Goal: Contribute content: Contribute content

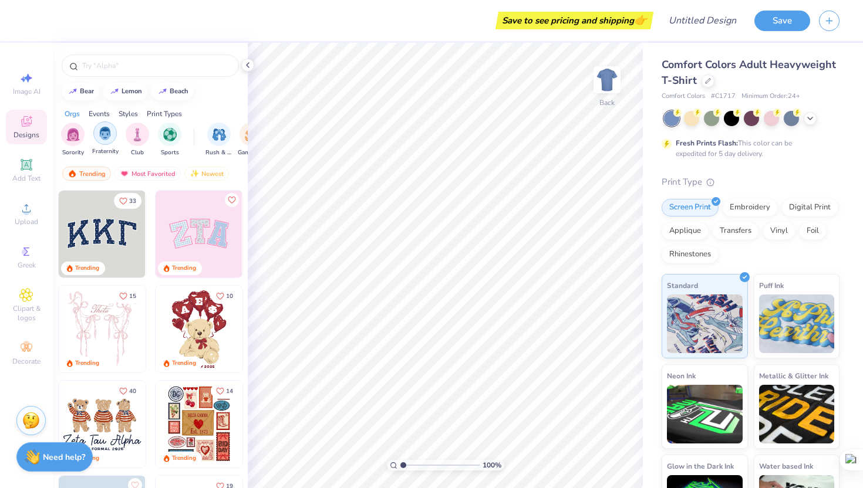
click at [107, 135] on img "filter for Fraternity" at bounding box center [105, 134] width 13 height 14
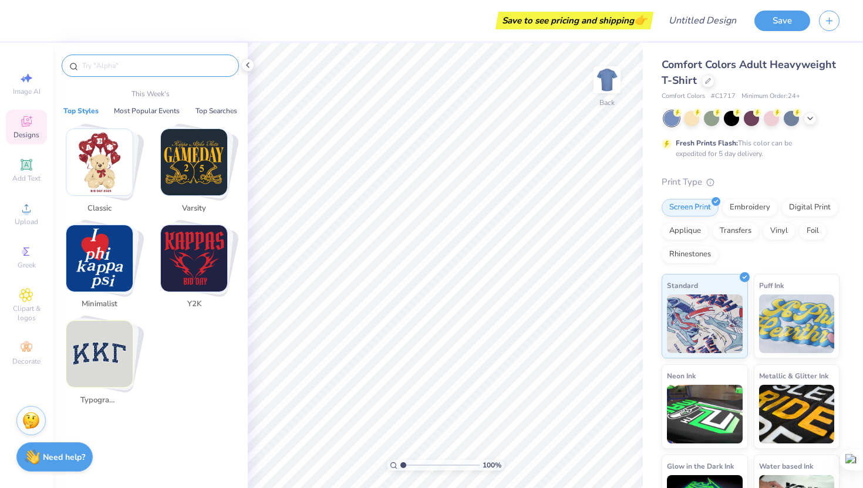
click at [158, 66] on input "text" at bounding box center [156, 66] width 150 height 12
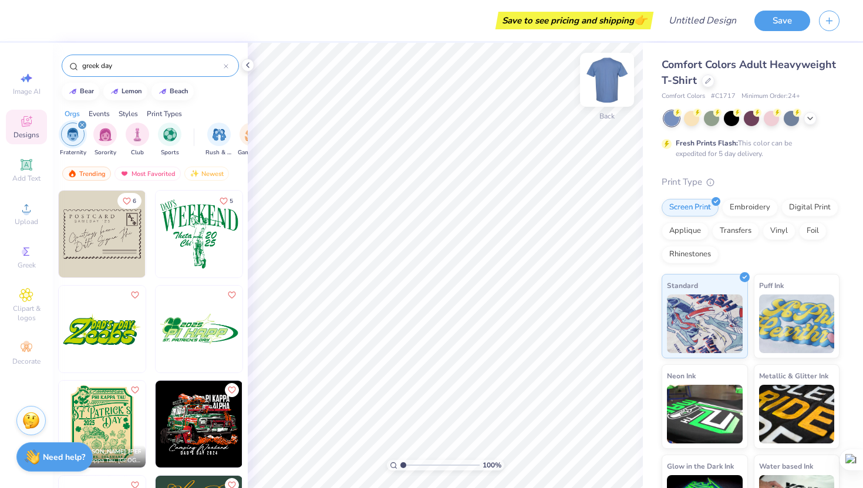
type input "greek day"
click at [611, 84] on img at bounding box center [606, 79] width 47 height 47
click at [166, 145] on div "Sports" at bounding box center [169, 139] width 23 height 35
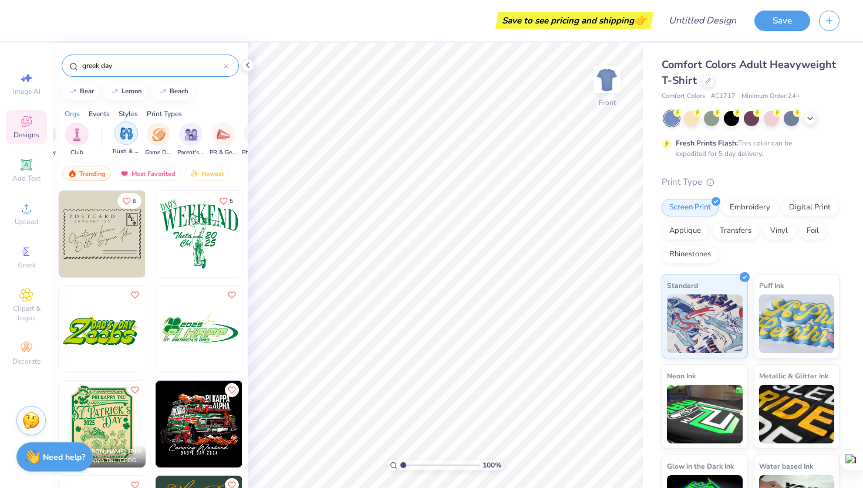
scroll to position [0, 93]
click at [162, 134] on img "filter for Game Day" at bounding box center [158, 134] width 14 height 14
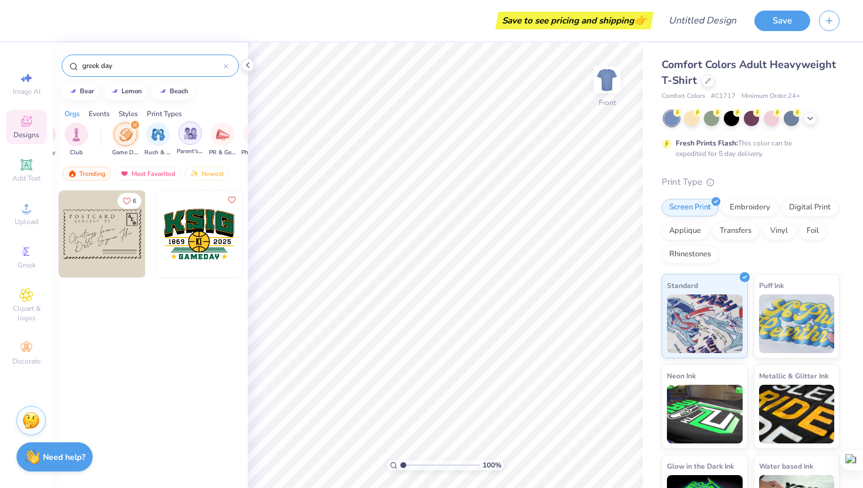
click at [188, 136] on img "filter for Parent's Weekend" at bounding box center [191, 134] width 14 height 14
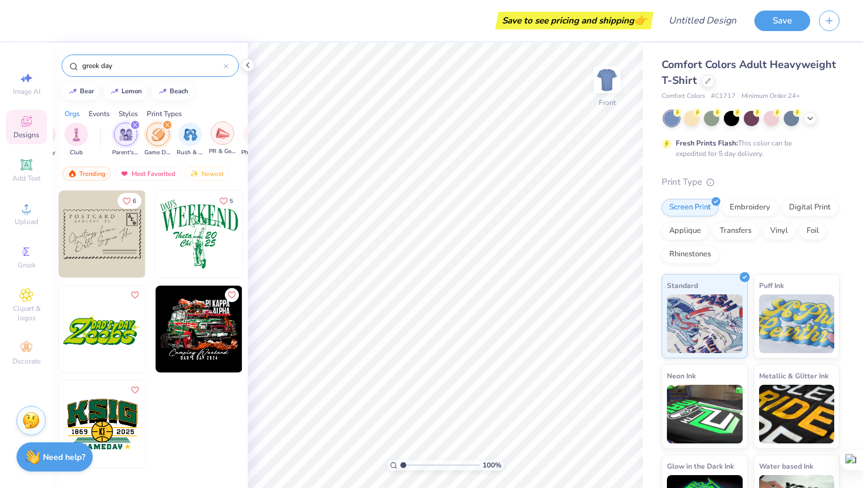
click at [216, 136] on img "filter for PR & General" at bounding box center [223, 134] width 14 height 14
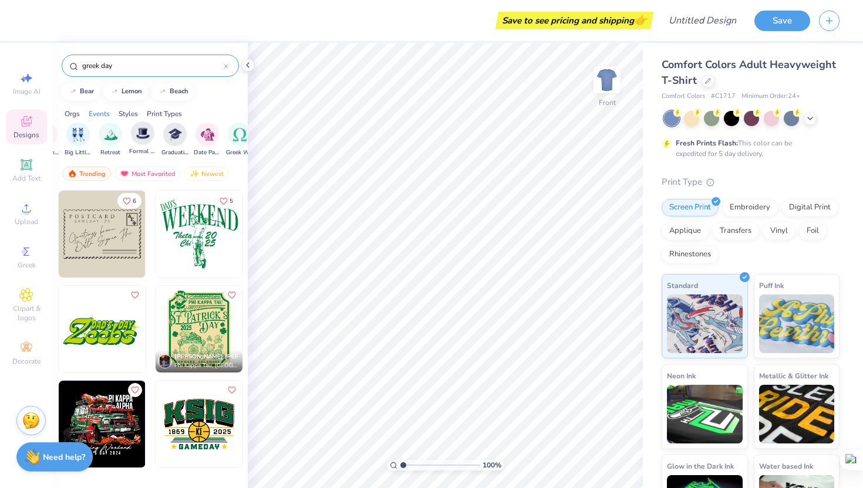
scroll to position [0, 299]
click at [82, 137] on img "filter for Big Little Reveal" at bounding box center [81, 134] width 13 height 14
click at [100, 140] on img "filter for Greek Week" at bounding box center [103, 134] width 14 height 14
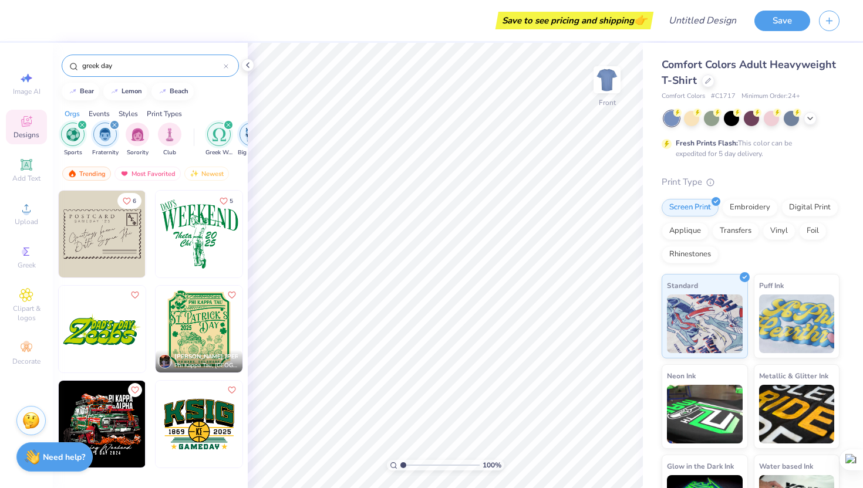
click at [100, 139] on img "filter for Fraternity" at bounding box center [105, 135] width 13 height 14
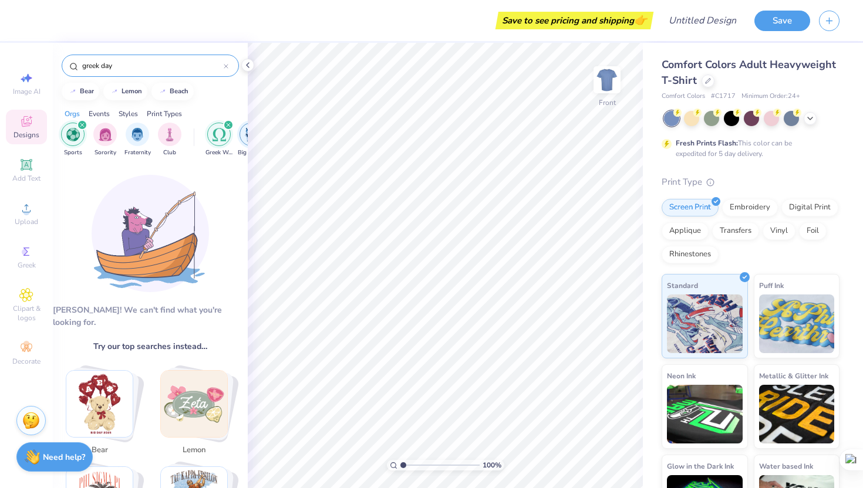
click at [100, 139] on img "filter for Sorority" at bounding box center [106, 135] width 14 height 14
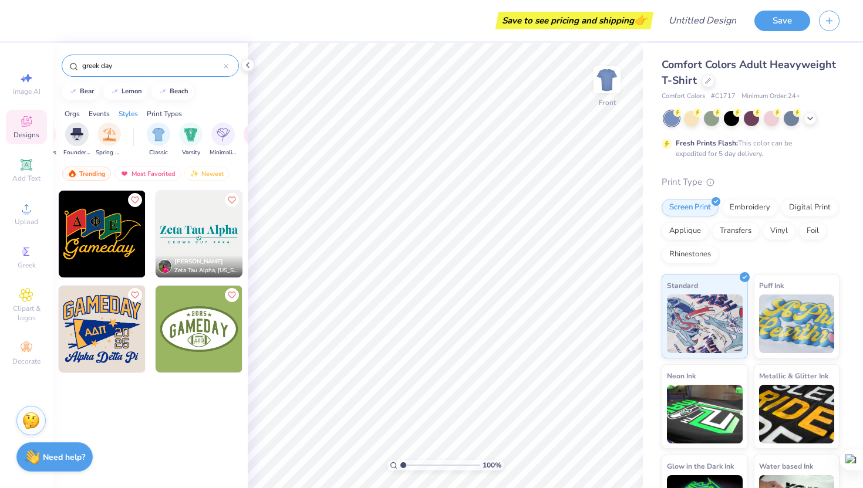
scroll to position [0, 513]
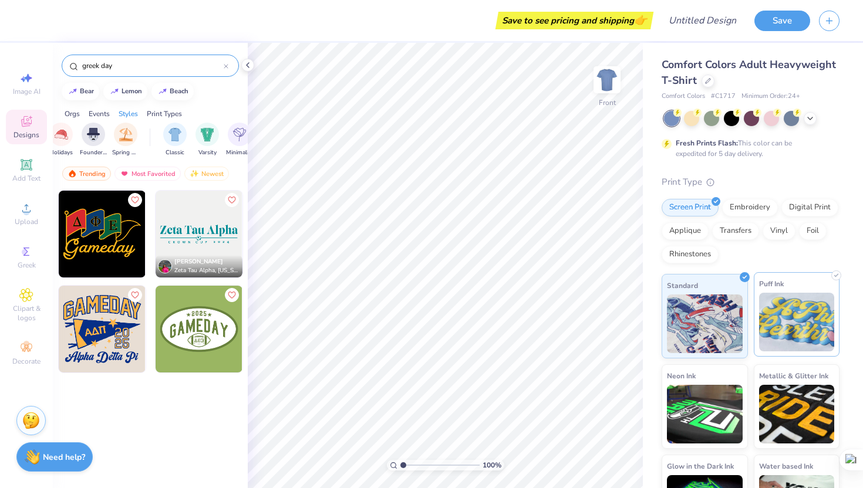
click at [774, 313] on img at bounding box center [797, 322] width 76 height 59
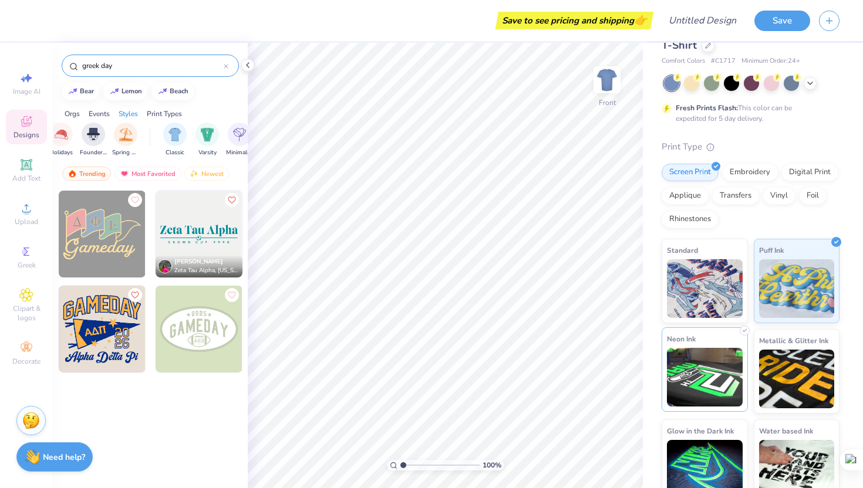
scroll to position [0, 0]
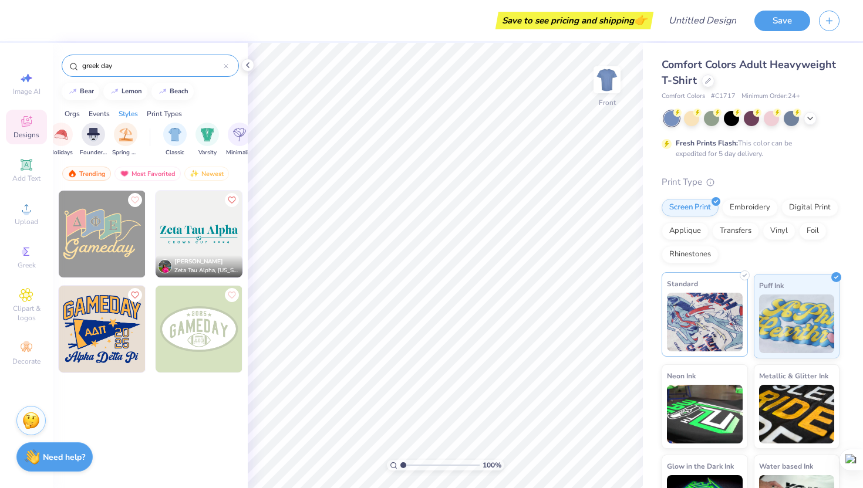
click at [714, 324] on img at bounding box center [705, 322] width 76 height 59
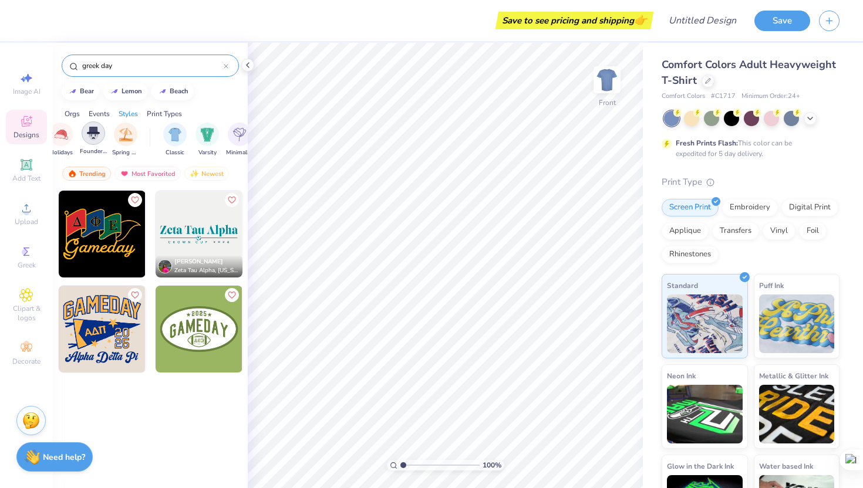
click at [99, 138] on img "filter for Founder’s Day" at bounding box center [93, 134] width 13 height 14
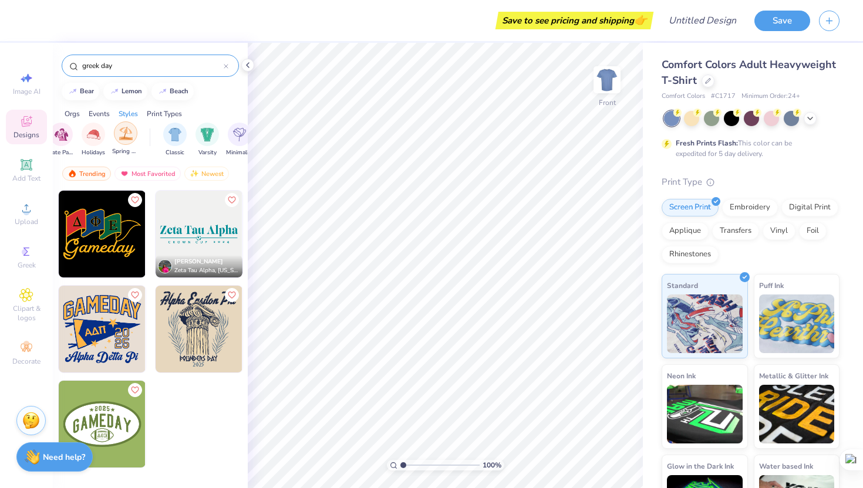
click at [126, 138] on img "filter for Spring Break" at bounding box center [126, 134] width 14 height 14
click at [180, 130] on img "filter for Classic" at bounding box center [175, 134] width 14 height 14
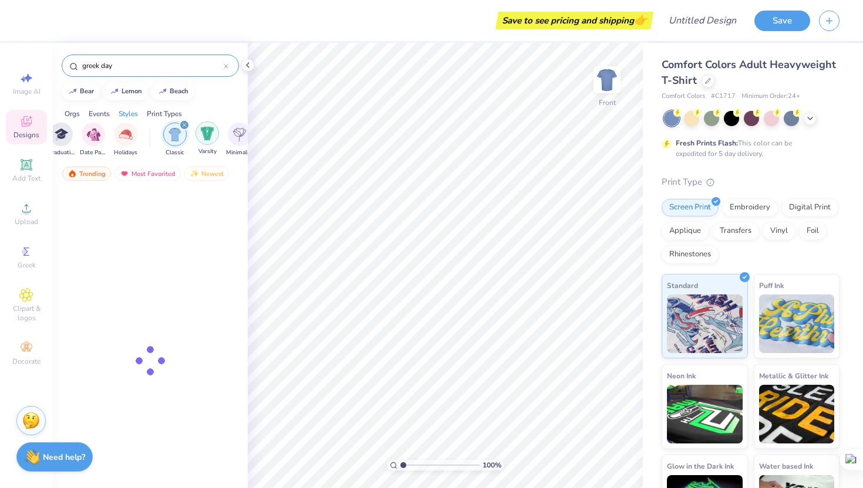
click at [205, 134] on img "filter for Varsity" at bounding box center [208, 134] width 14 height 14
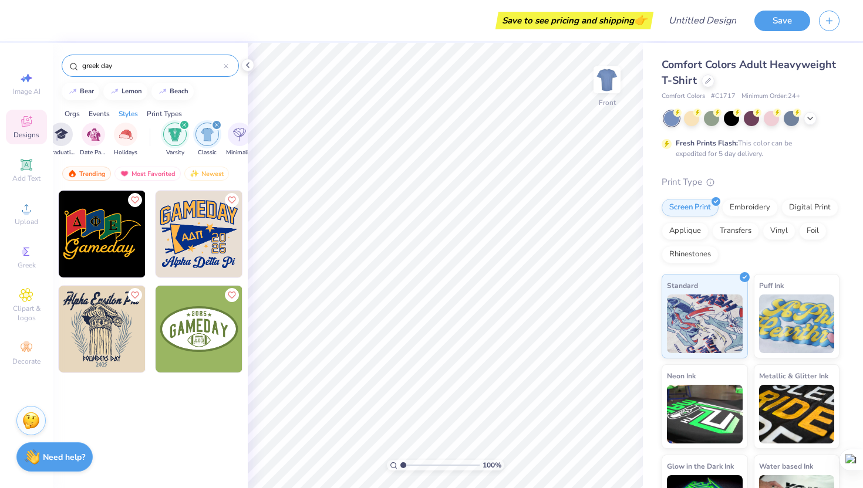
click at [175, 133] on img "filter for Varsity" at bounding box center [175, 135] width 14 height 14
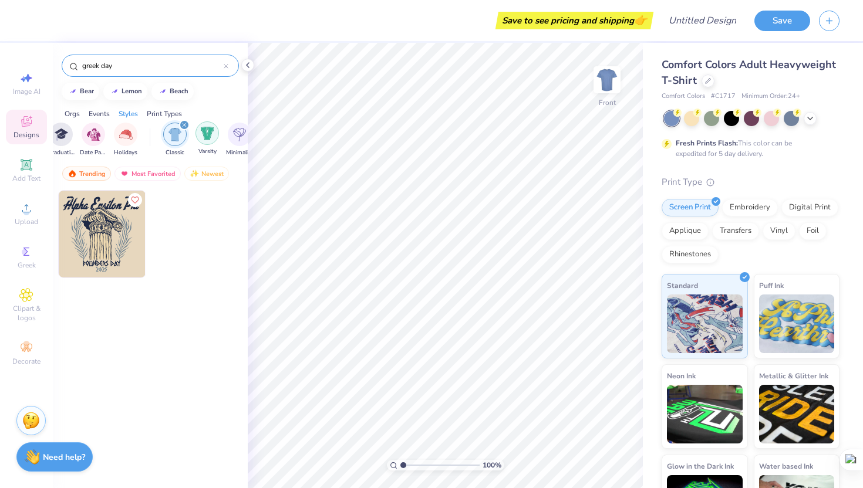
click at [204, 133] on img "filter for Varsity" at bounding box center [208, 134] width 14 height 14
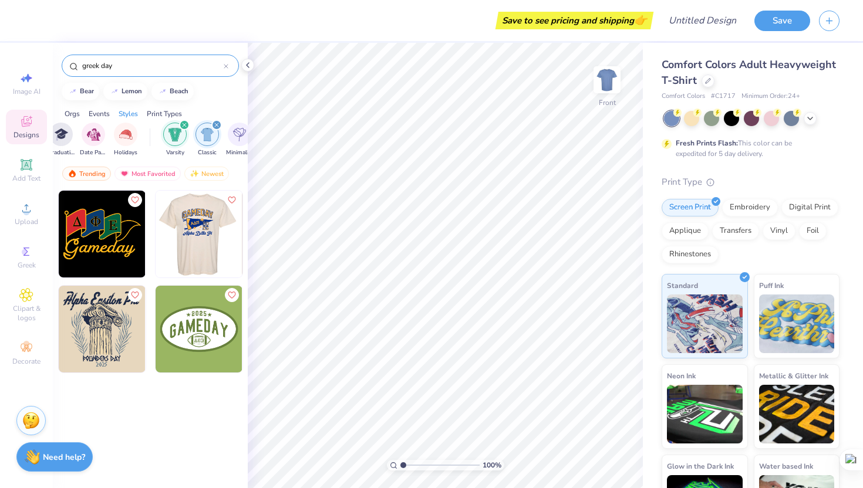
click at [156, 225] on img at bounding box center [112, 234] width 87 height 87
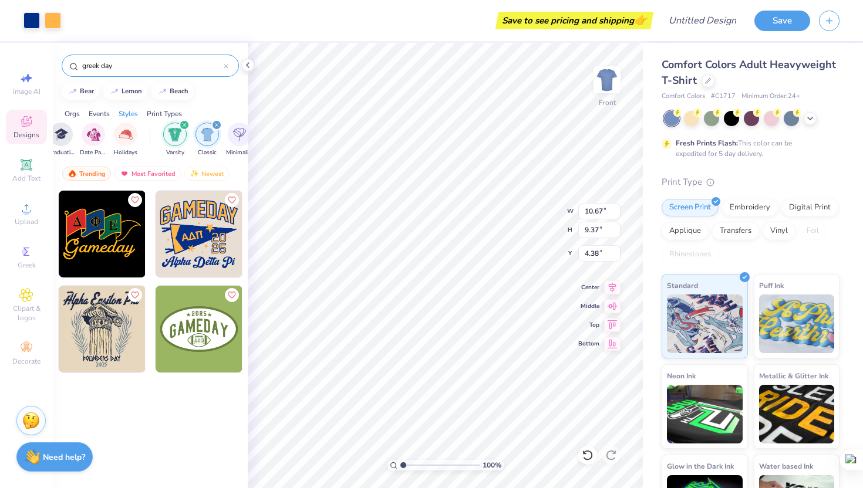
type input "4.38"
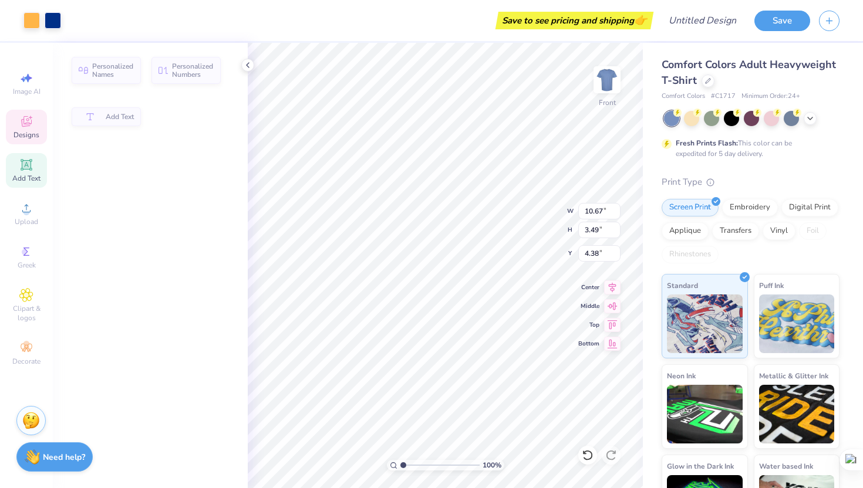
type input "3.49"
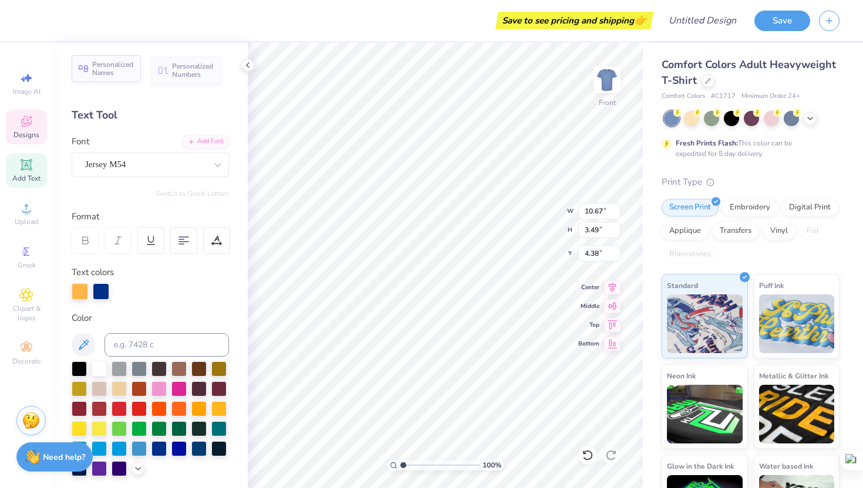
click at [111, 69] on span "Personalized Names" at bounding box center [113, 68] width 42 height 16
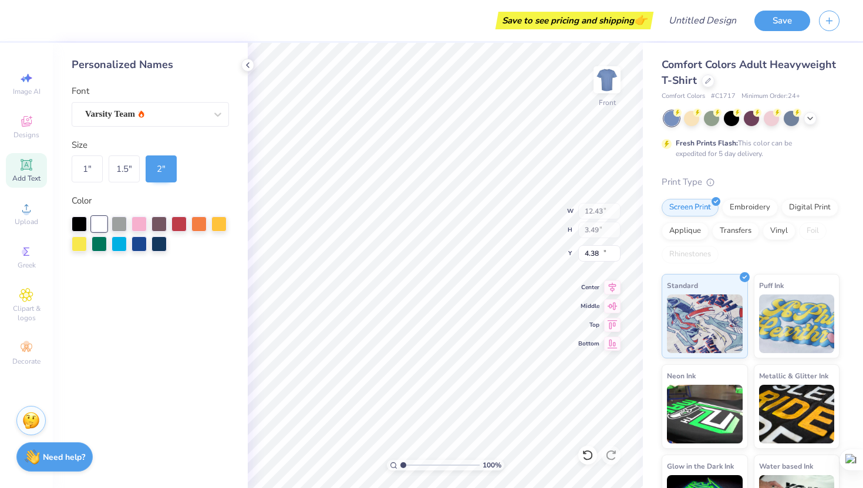
type input "12.43"
type input "2.00"
type input "12.75"
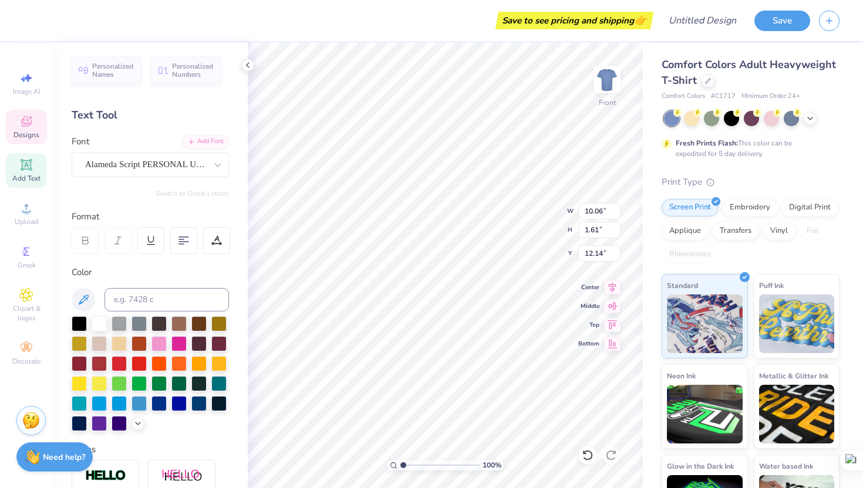
scroll to position [0, 2]
type textarea "Alpha Delta i"
type input "12.15"
type textarea "Sigma Alpha Epsilosn Kappa Delta Theta Chi"
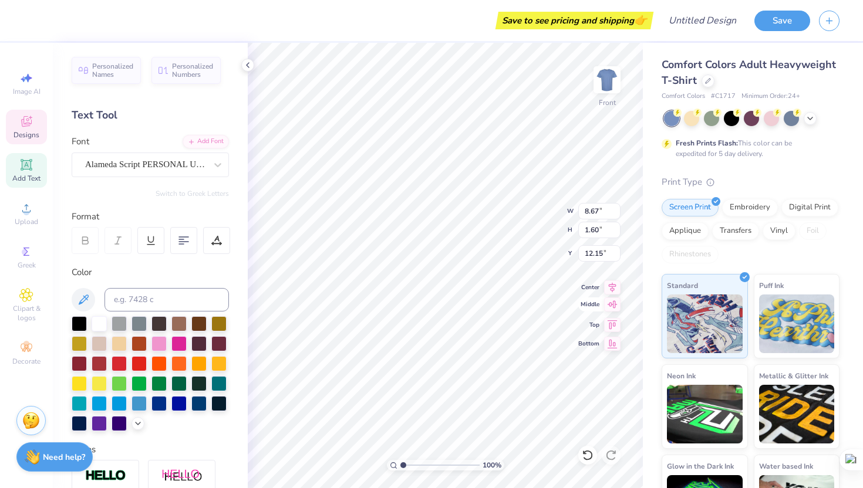
click at [609, 301] on icon at bounding box center [612, 305] width 16 height 14
type input "13.30"
type input "4.64"
type input "11.43"
type input "12.30"
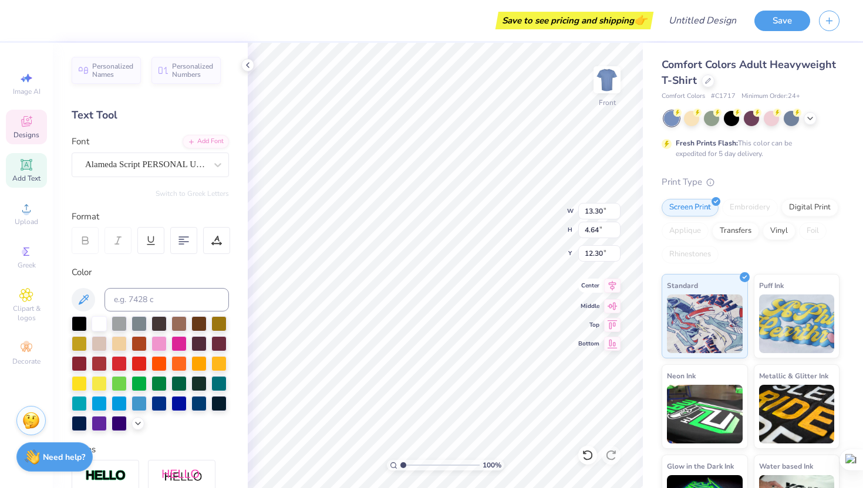
click at [613, 290] on icon at bounding box center [612, 286] width 16 height 14
click at [615, 290] on icon at bounding box center [612, 286] width 16 height 14
click at [190, 245] on div at bounding box center [183, 240] width 27 height 27
paste textarea "Kappa Delta"
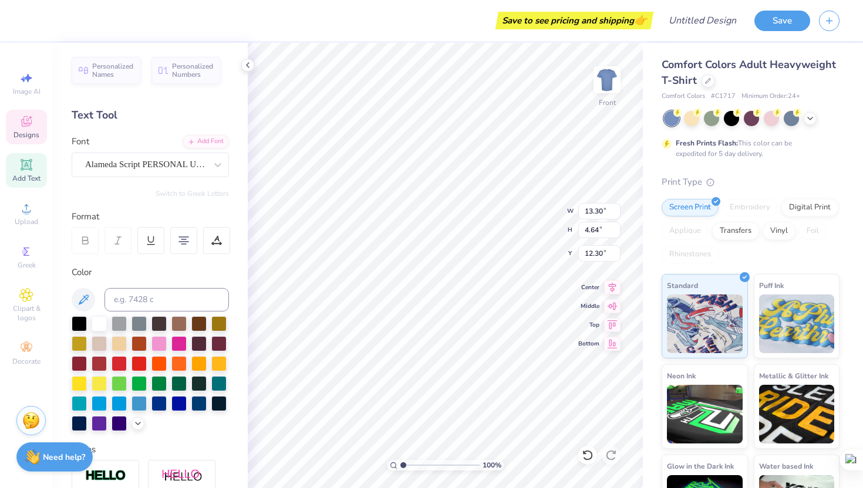
scroll to position [1, 2]
type textarea "Kappa Delta Sigma Alpha Epsilosn Theta Chi"
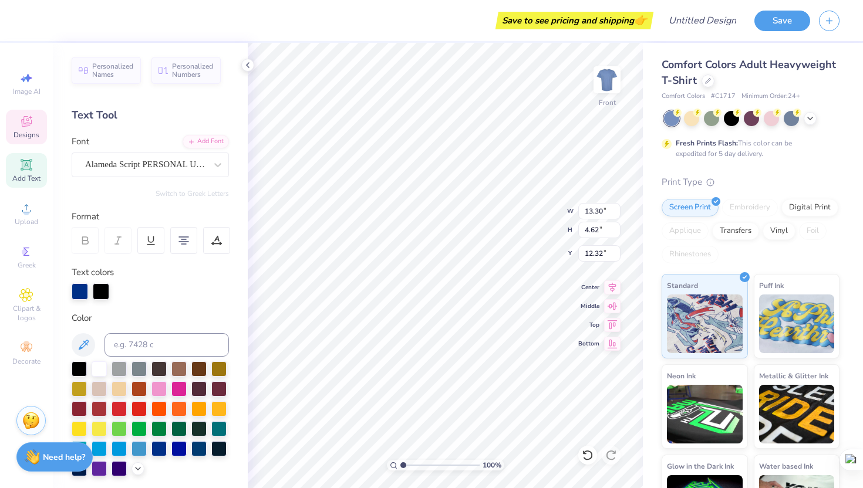
type input "12.35"
type input "10.67"
type input "3.49"
type input "4.34"
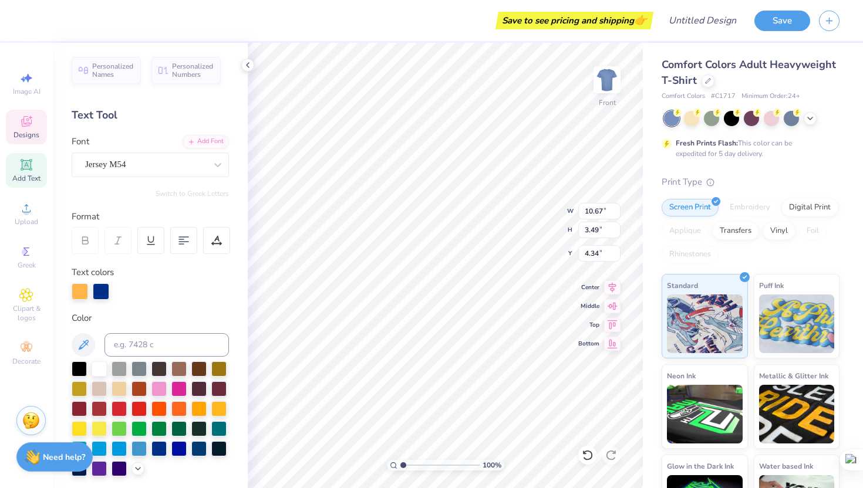
type textarea "Greek day"
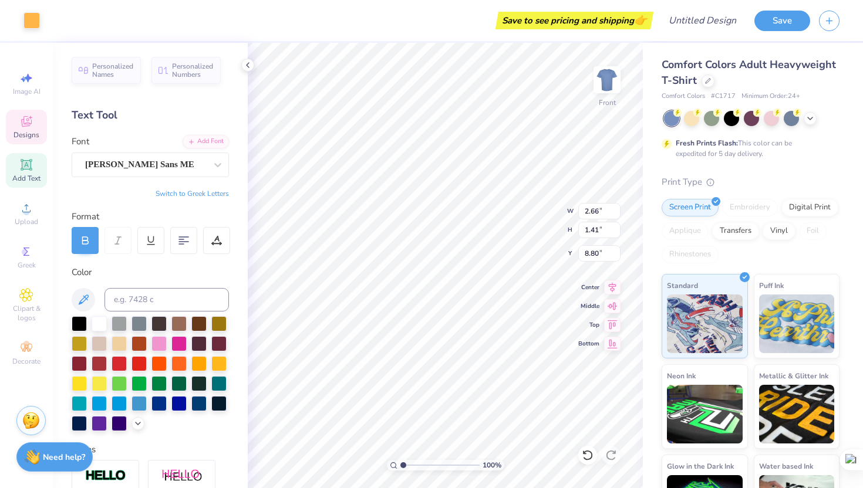
type input "8.80"
type input "7.49"
type input "13.30"
type input "4.62"
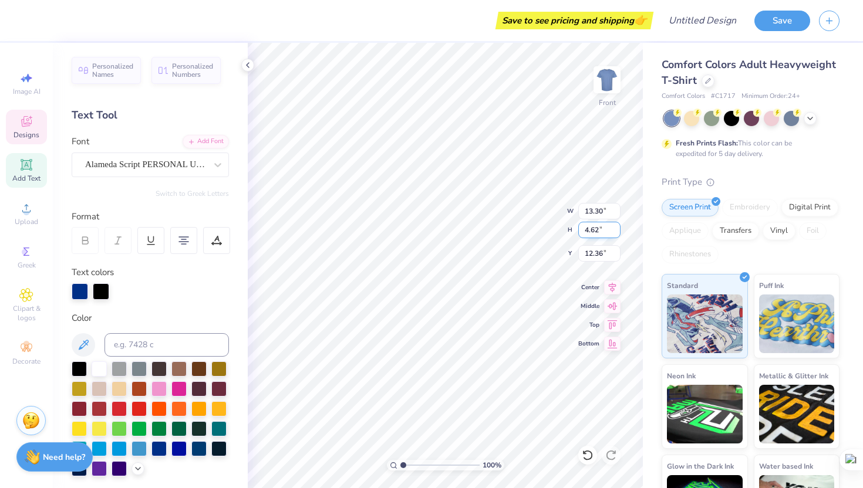
type input "12.45"
type input "7.63"
type input "1.99"
type input "1.39"
type input "8.64"
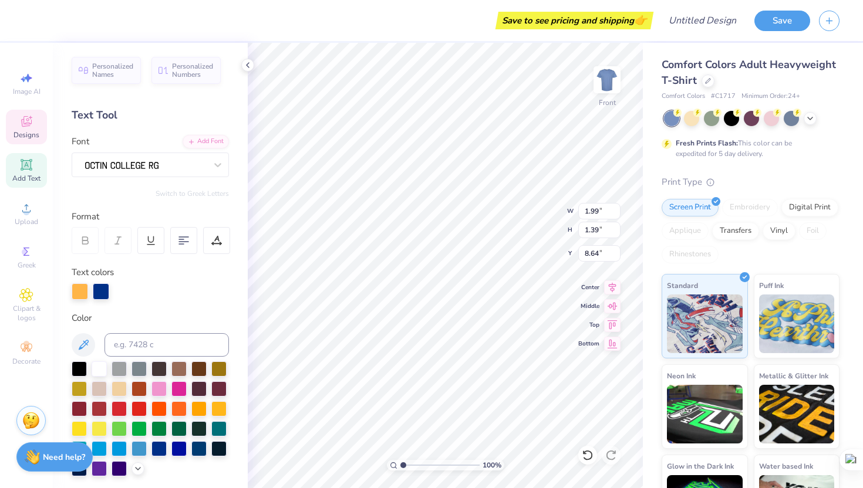
type input "1.97"
type input "10.03"
click at [516, 227] on div "100 % Front W 1.97 H 1.39 Y 10.03 Center Middle Top Bottom" at bounding box center [445, 266] width 395 height 446
type input "10.34"
type input "4.23"
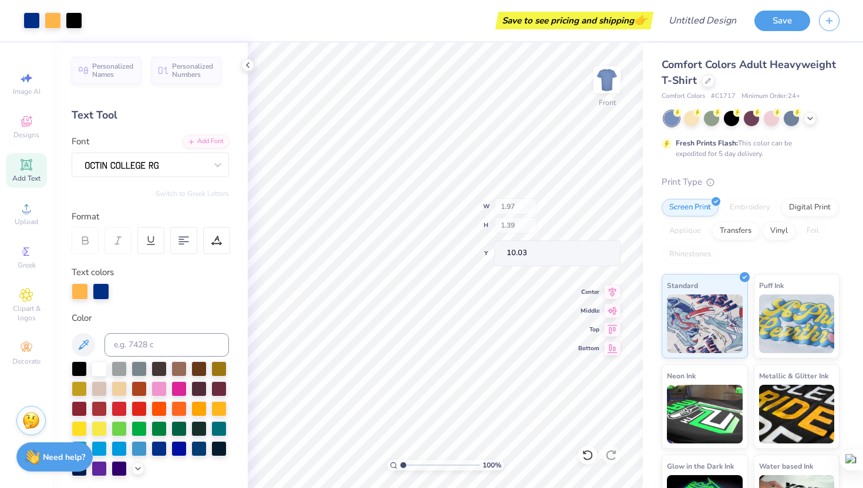
type input "7.63"
click at [30, 210] on icon at bounding box center [26, 208] width 14 height 14
click at [26, 262] on span "Greek" at bounding box center [27, 265] width 18 height 9
